Goal: Entertainment & Leisure: Consume media (video, audio)

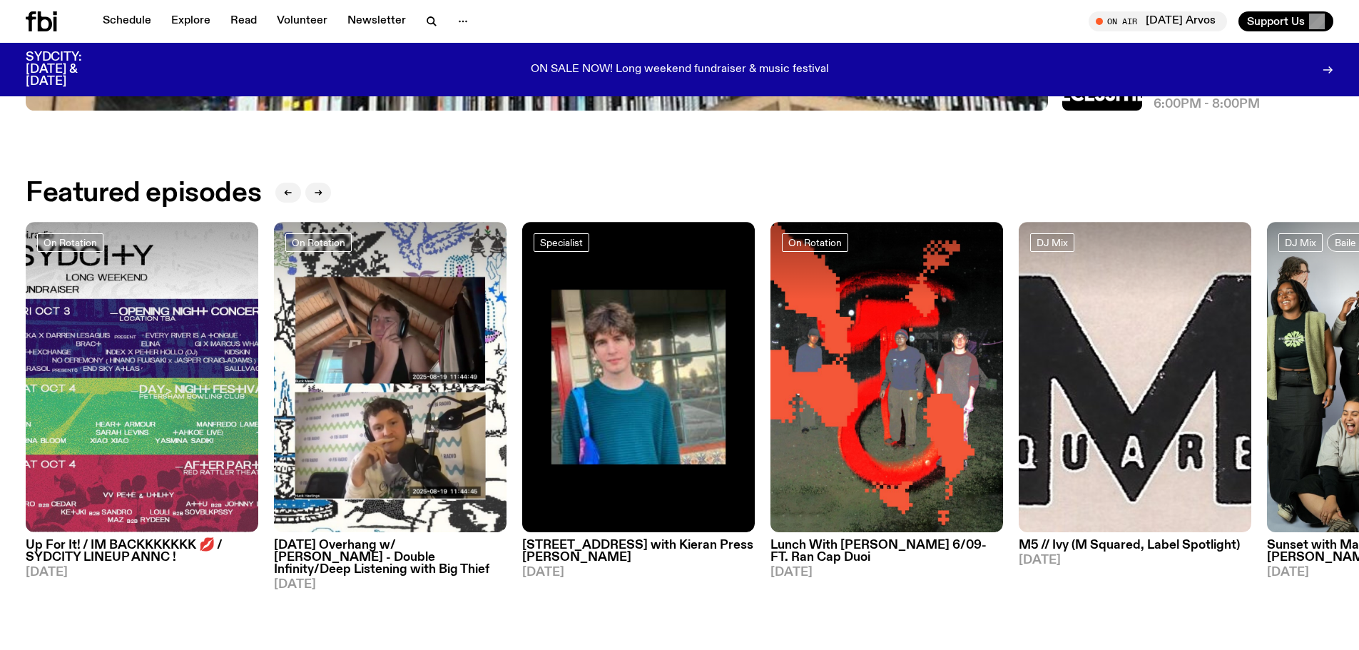
scroll to position [707, 0]
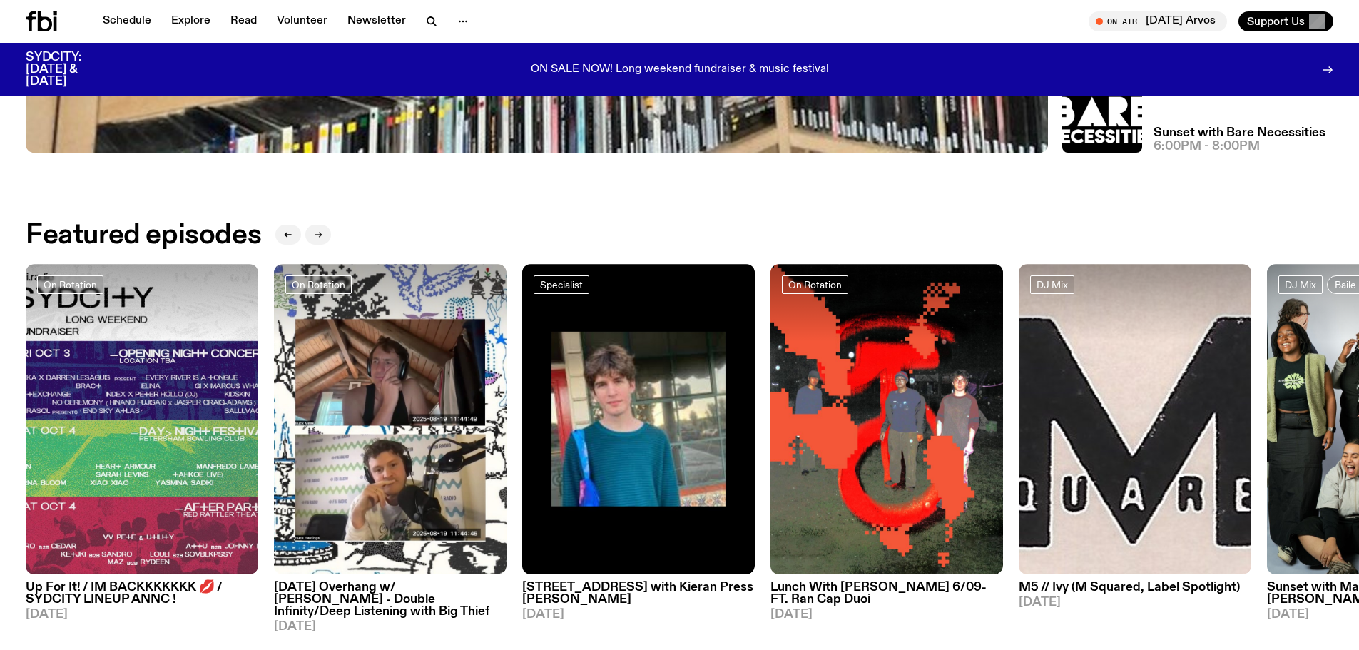
click at [321, 235] on icon "button" at bounding box center [320, 234] width 2 height 5
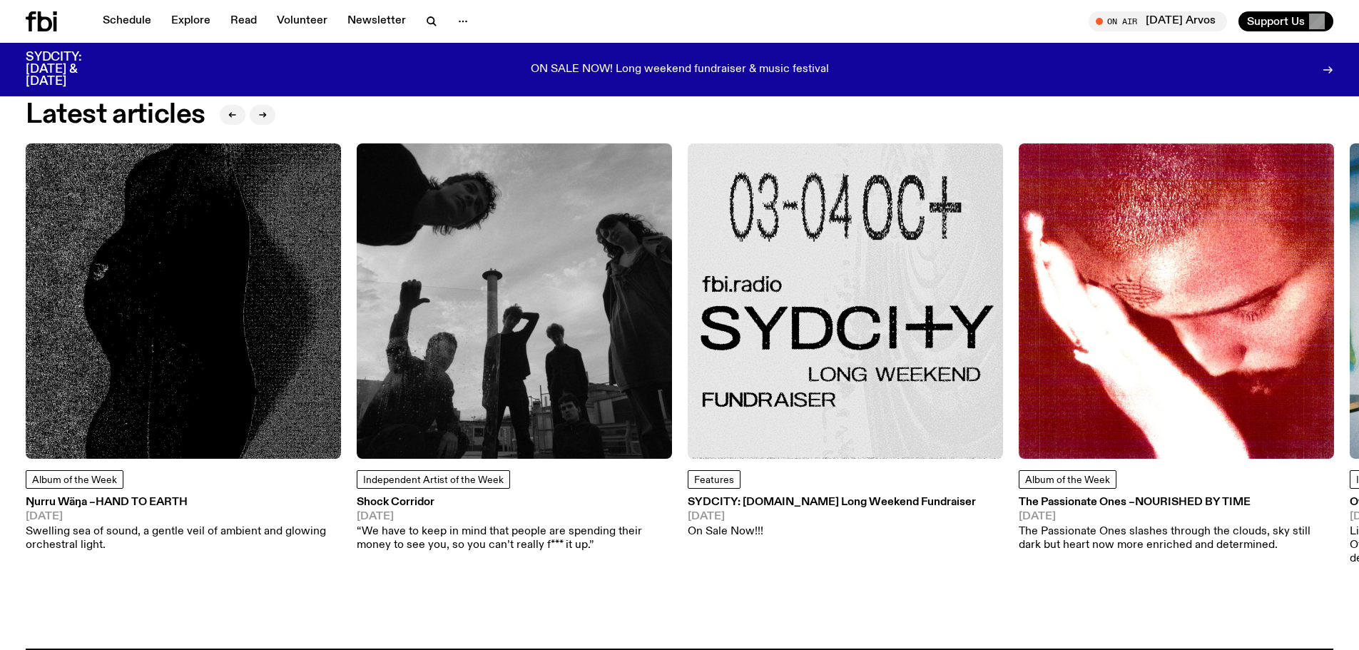
scroll to position [2133, 0]
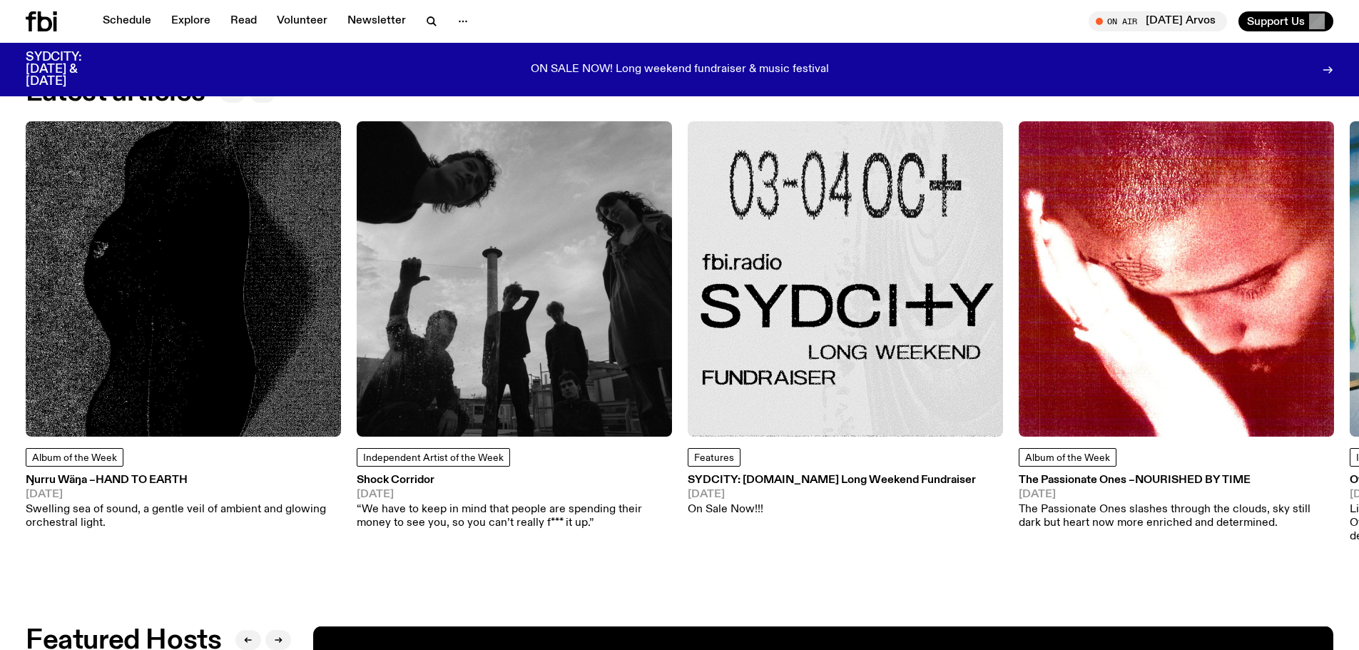
click at [262, 95] on icon "button" at bounding box center [262, 92] width 9 height 9
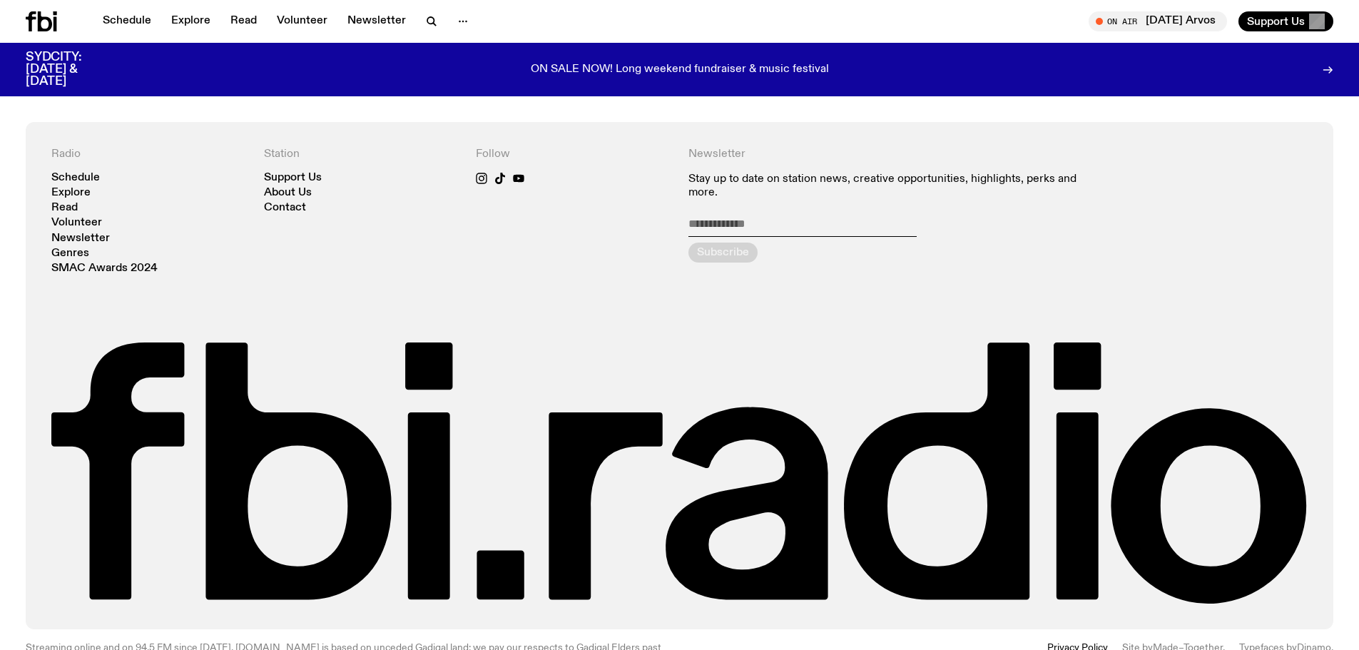
scroll to position [3479, 0]
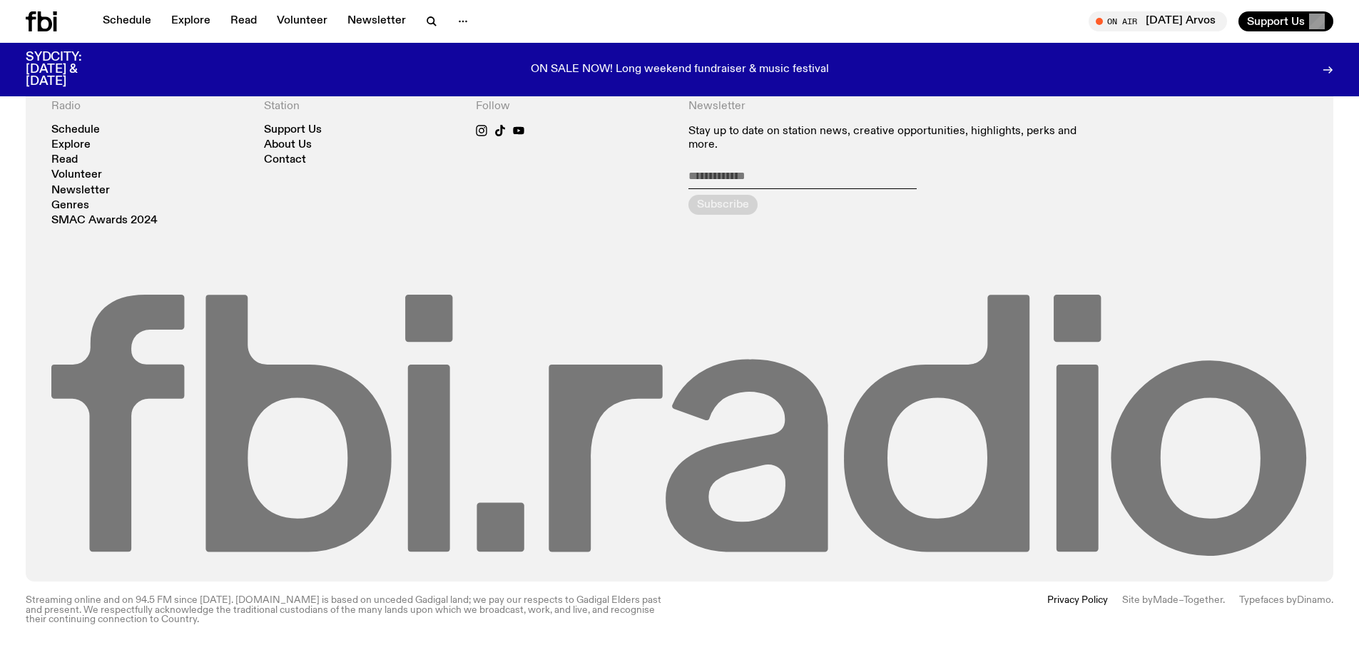
click at [277, 486] on icon at bounding box center [679, 425] width 1256 height 261
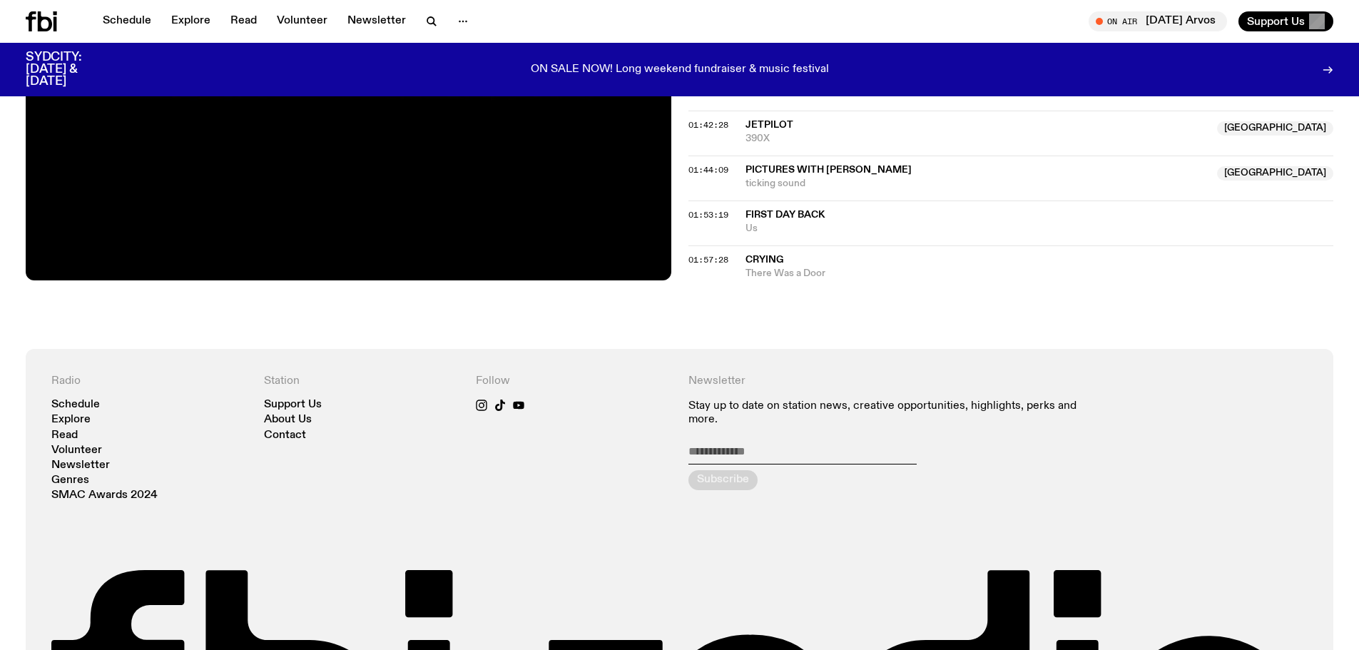
scroll to position [1783, 0]
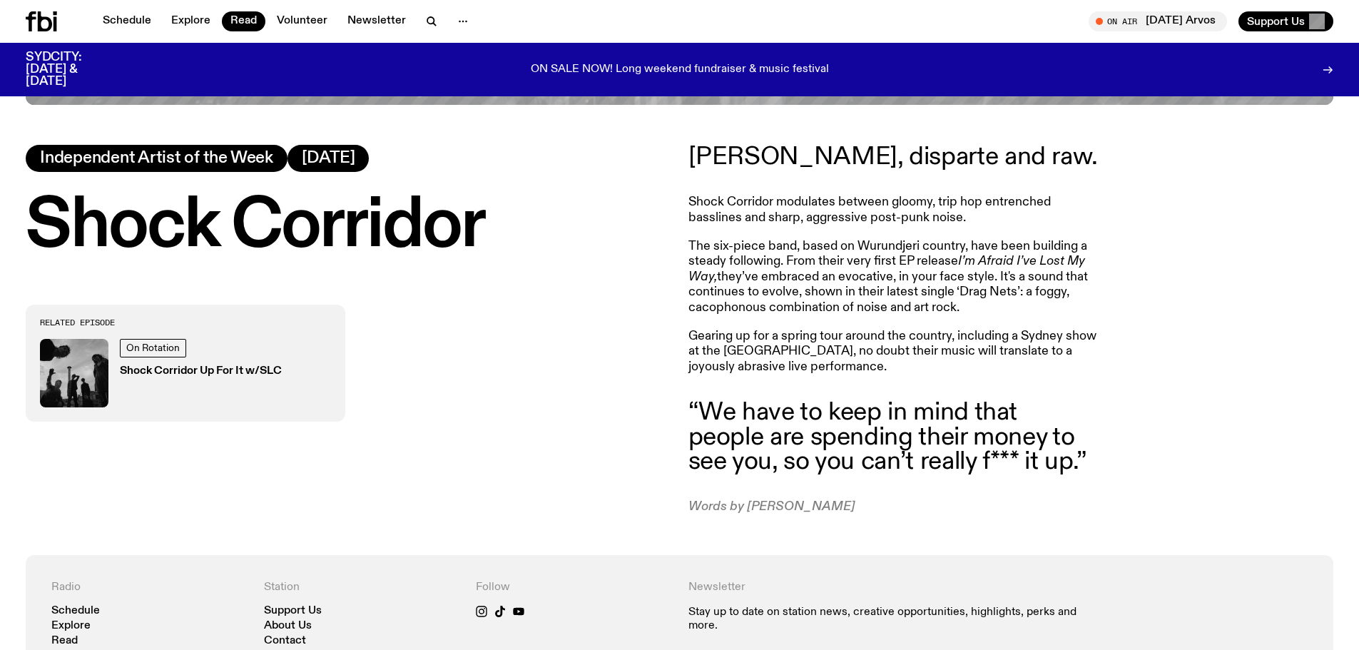
scroll to position [780, 0]
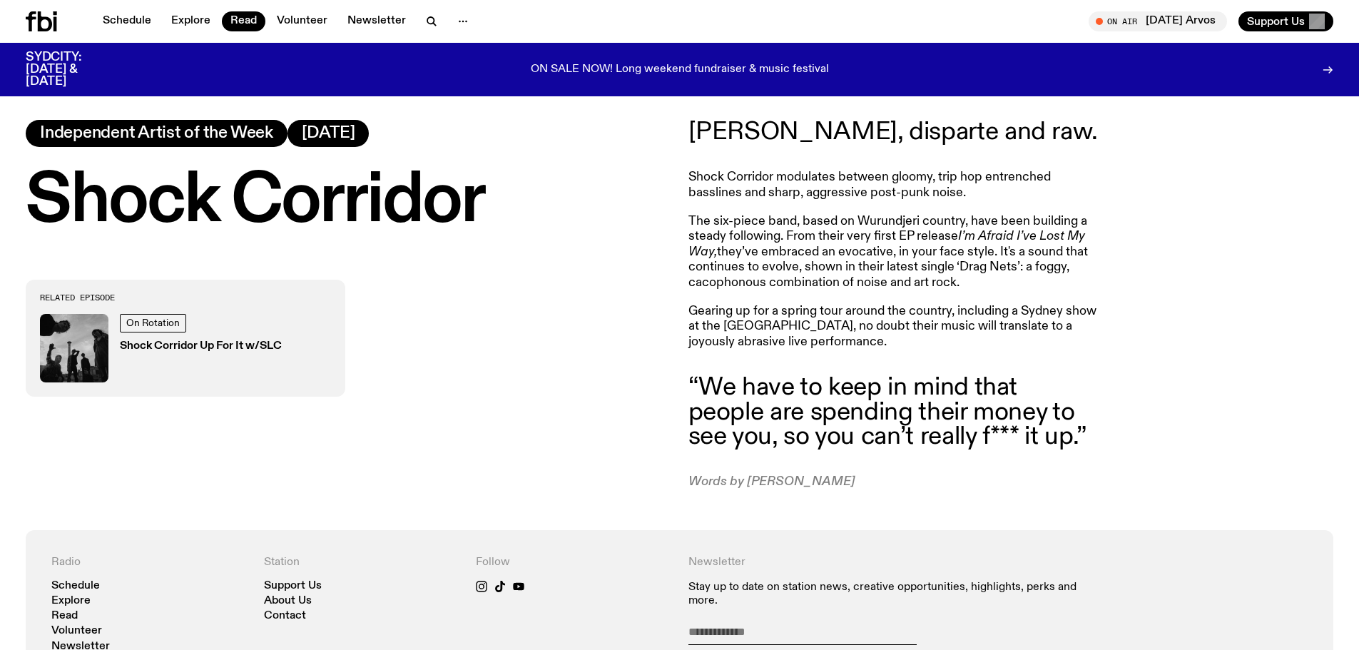
click at [817, 129] on p "[PERSON_NAME], disparte and raw." at bounding box center [893, 132] width 411 height 24
click at [724, 180] on p "Shock Corridor modulates between gloomy, trip hop entrenched basslines and shar…" at bounding box center [893, 185] width 411 height 31
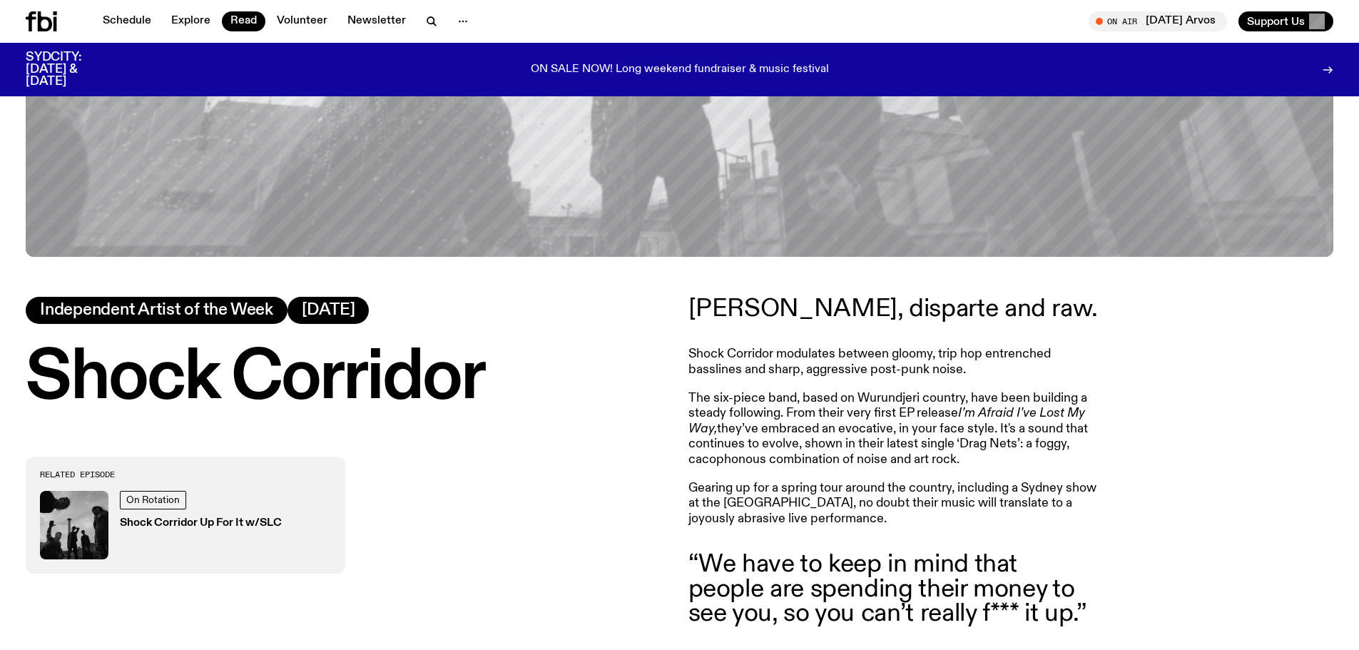
scroll to position [847, 0]
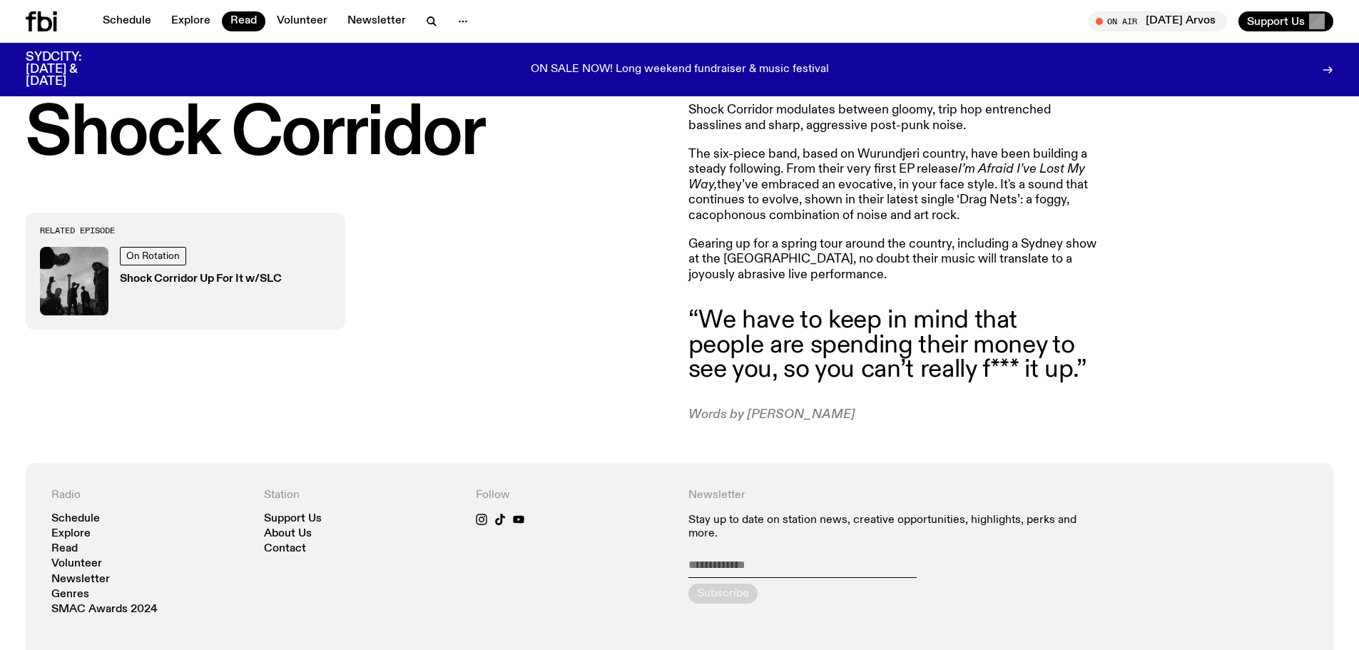
click at [220, 277] on h3 "Shock Corridor Up For It w/SLC" at bounding box center [201, 279] width 162 height 11
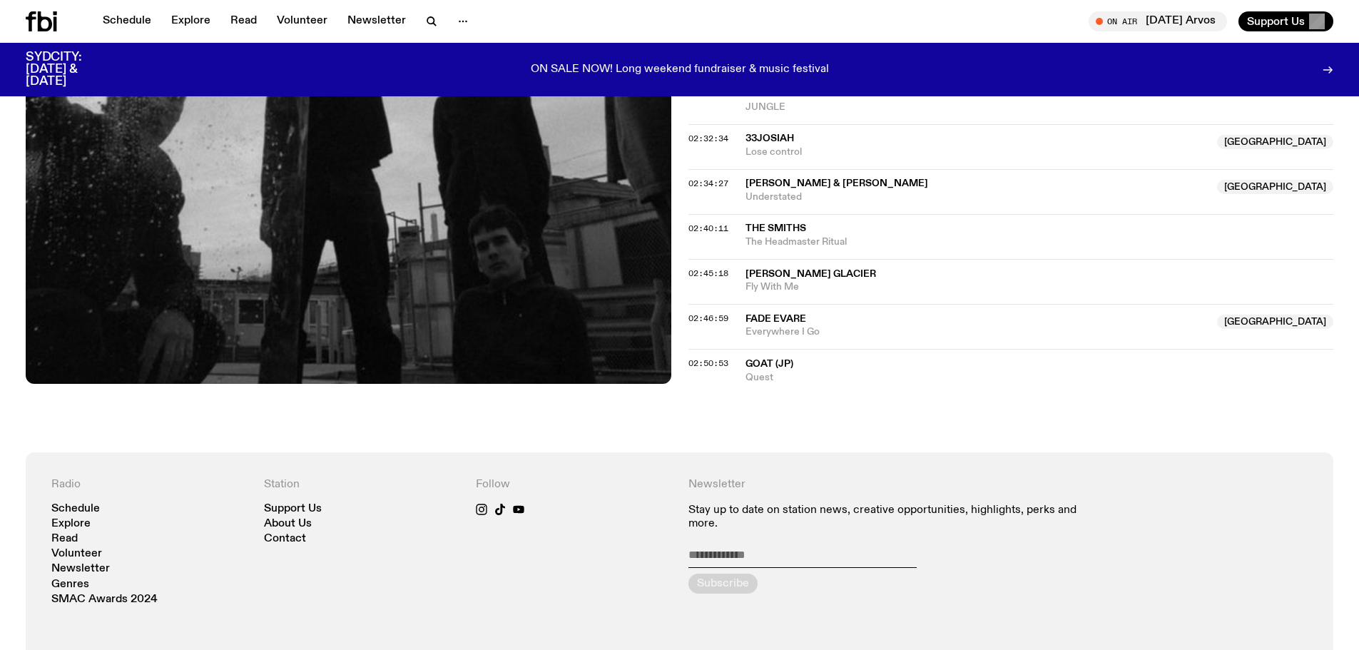
scroll to position [2130, 0]
